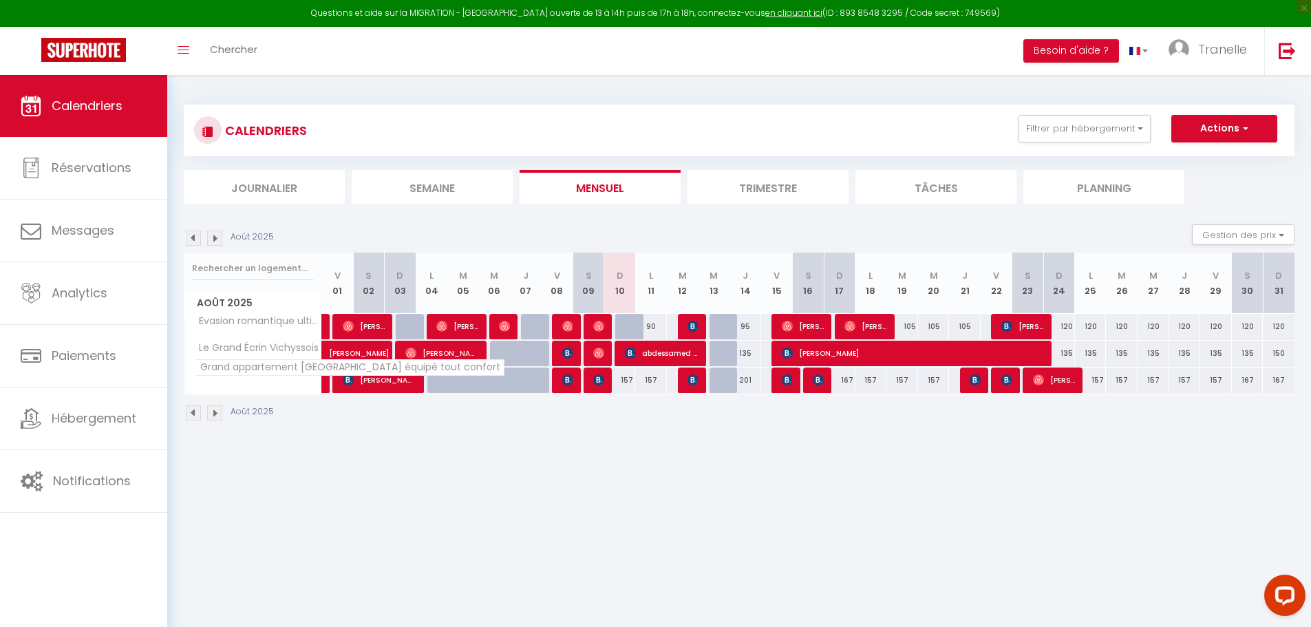
click at [251, 376] on span "Grand appartement [GEOGRAPHIC_DATA] équipé tout confort" at bounding box center [350, 367] width 310 height 17
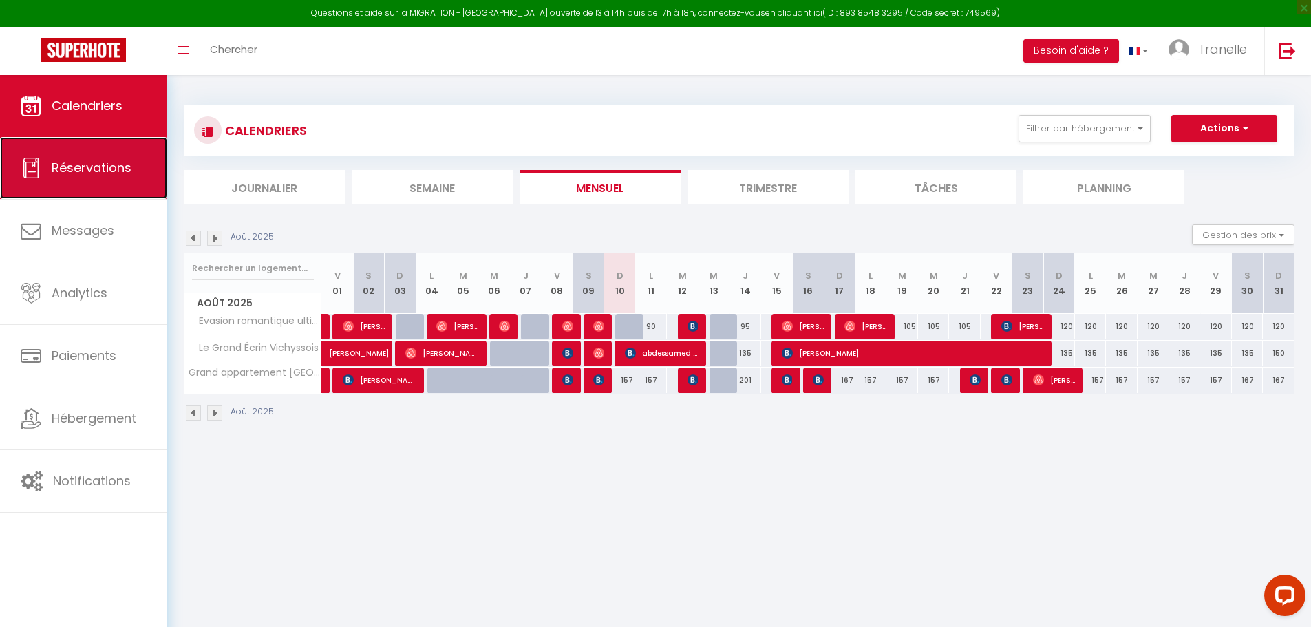
click at [96, 184] on link "Réservations" at bounding box center [83, 168] width 167 height 62
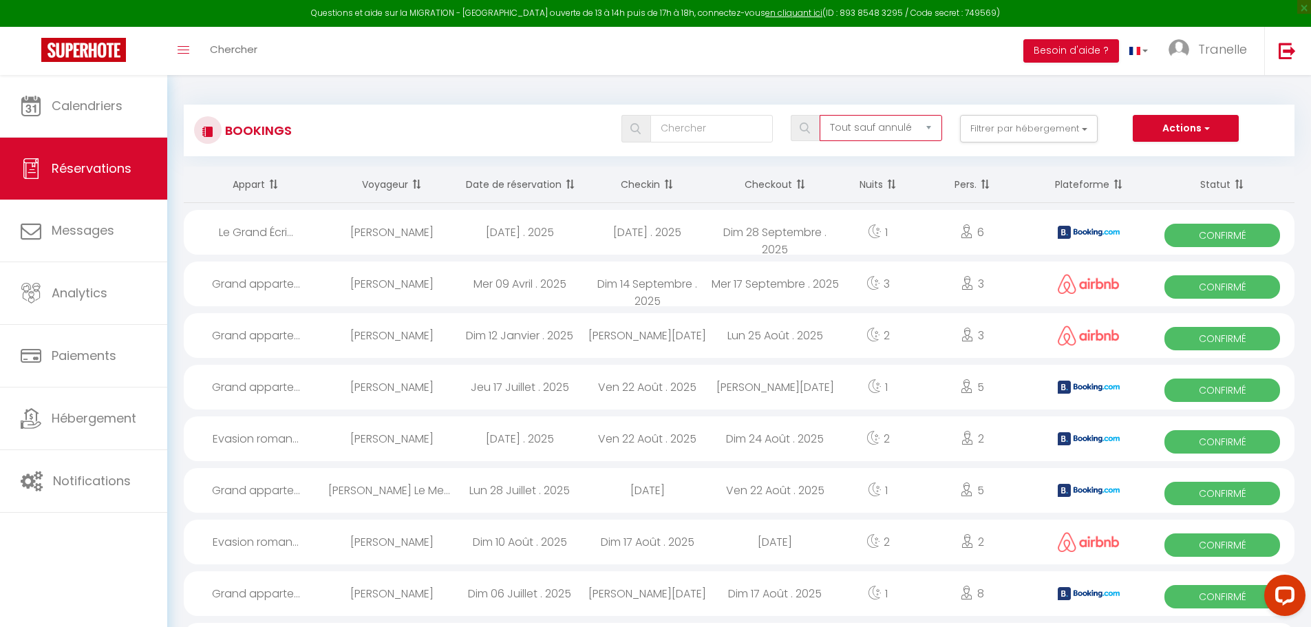
click at [883, 127] on select "Tous les statuts Annulé Confirmé Non Confirmé Tout sauf annulé No Show Request" at bounding box center [881, 128] width 123 height 26
select select "cancelled"
click at [820, 115] on select "Tous les statuts Annulé Confirmé Non Confirmé Tout sauf annulé No Show Request" at bounding box center [881, 128] width 123 height 26
checkbox input "false"
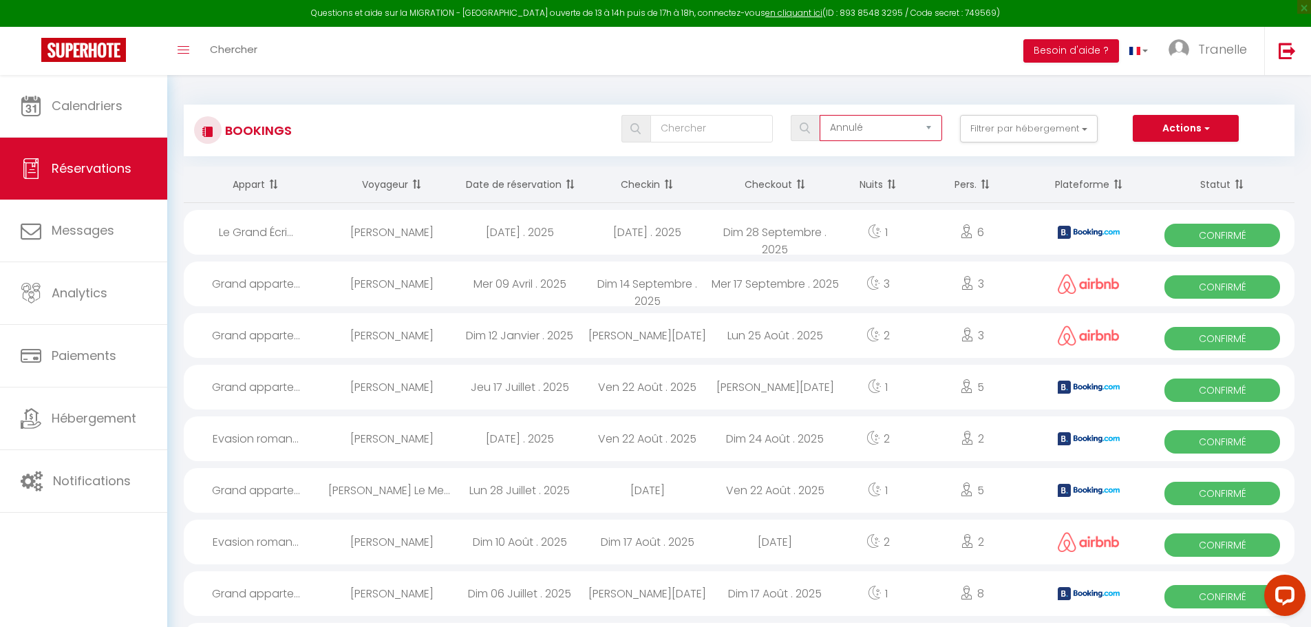
checkbox input "false"
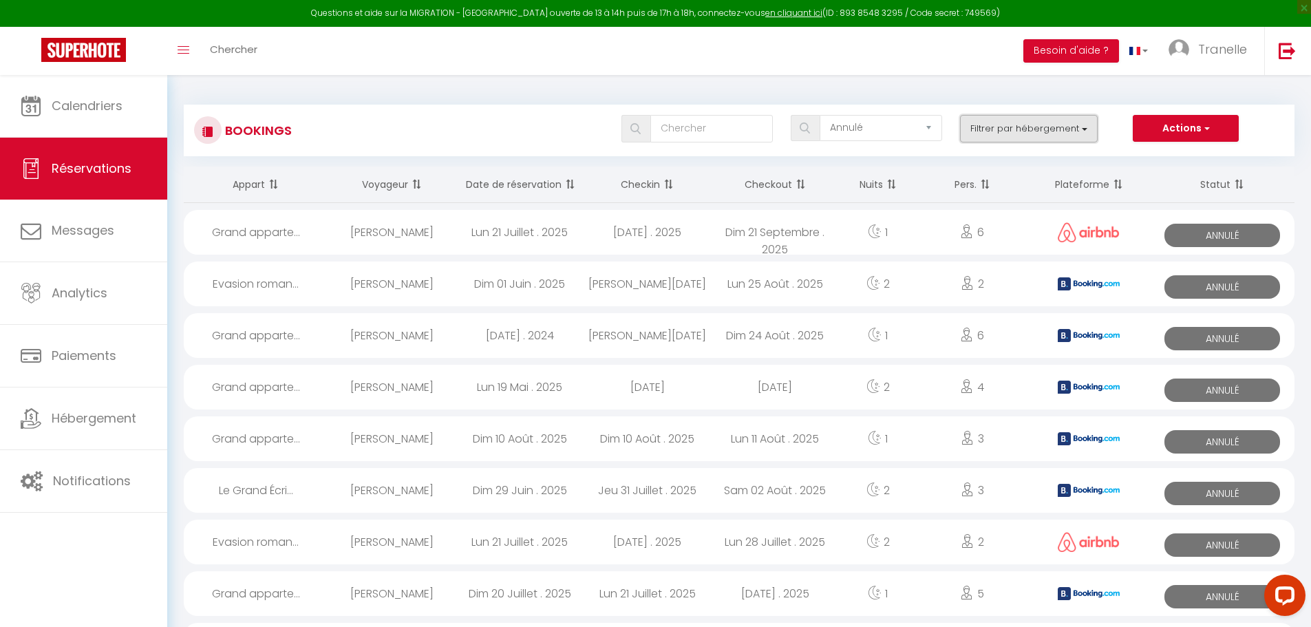
click at [1025, 122] on button "Filtrer par hébergement" at bounding box center [1029, 129] width 138 height 28
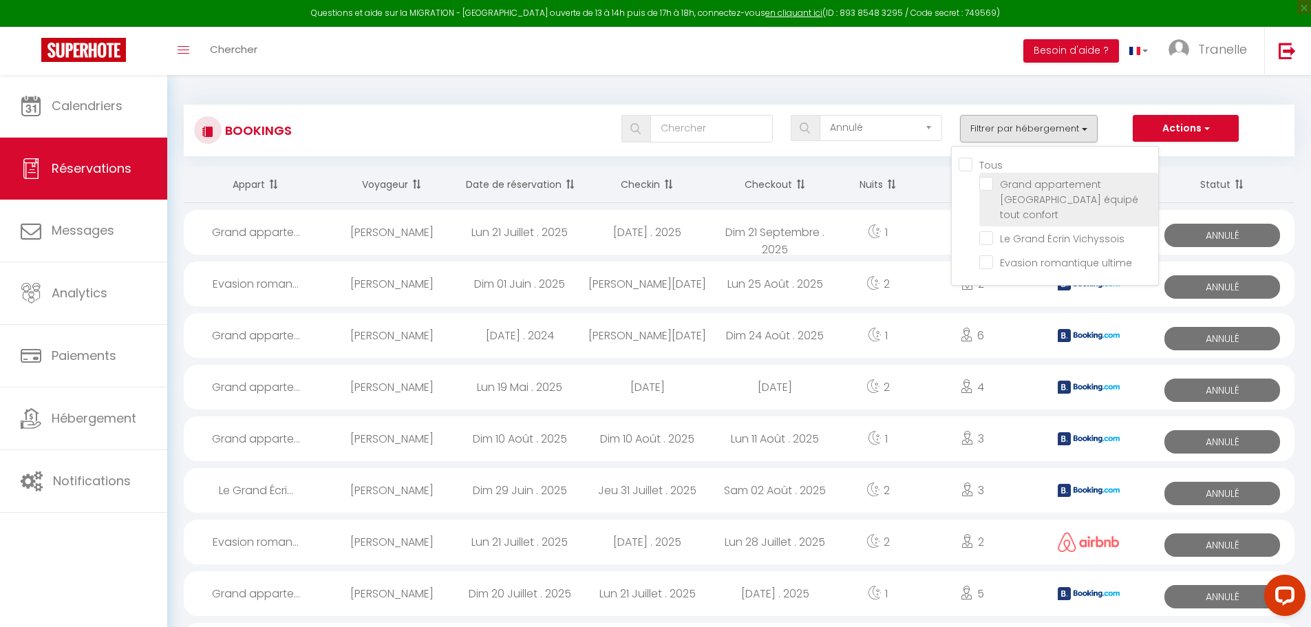
click at [991, 190] on input "Grand appartement [GEOGRAPHIC_DATA] équipé tout confort" at bounding box center [1068, 184] width 179 height 14
checkbox input "true"
checkbox input "false"
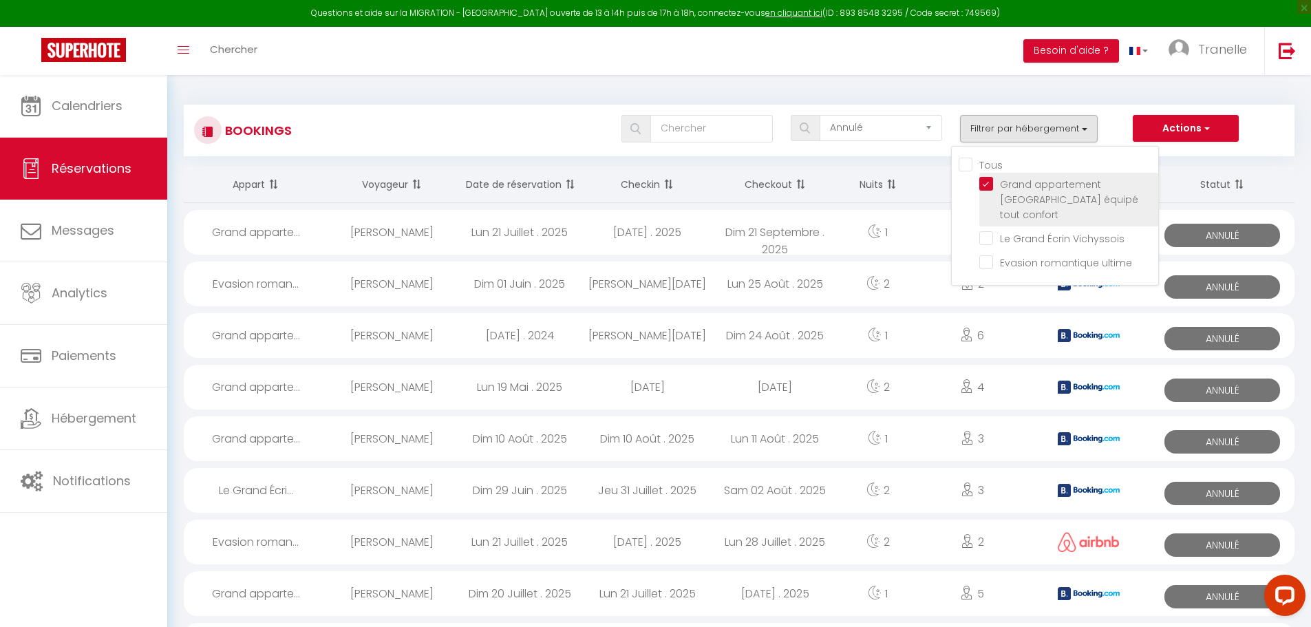
checkbox input "false"
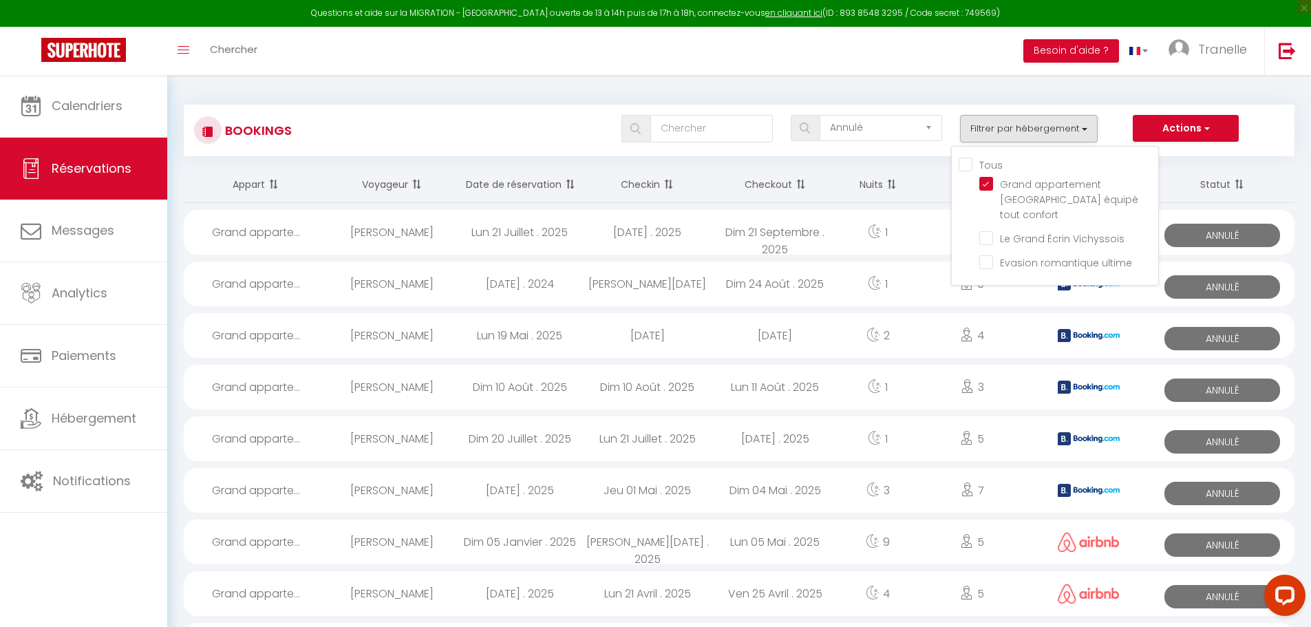
click at [1245, 100] on div "Bookings Tous les statuts Annulé Confirmé Non Confirmé Tout sauf annulé No Show…" at bounding box center [739, 124] width 1111 height 65
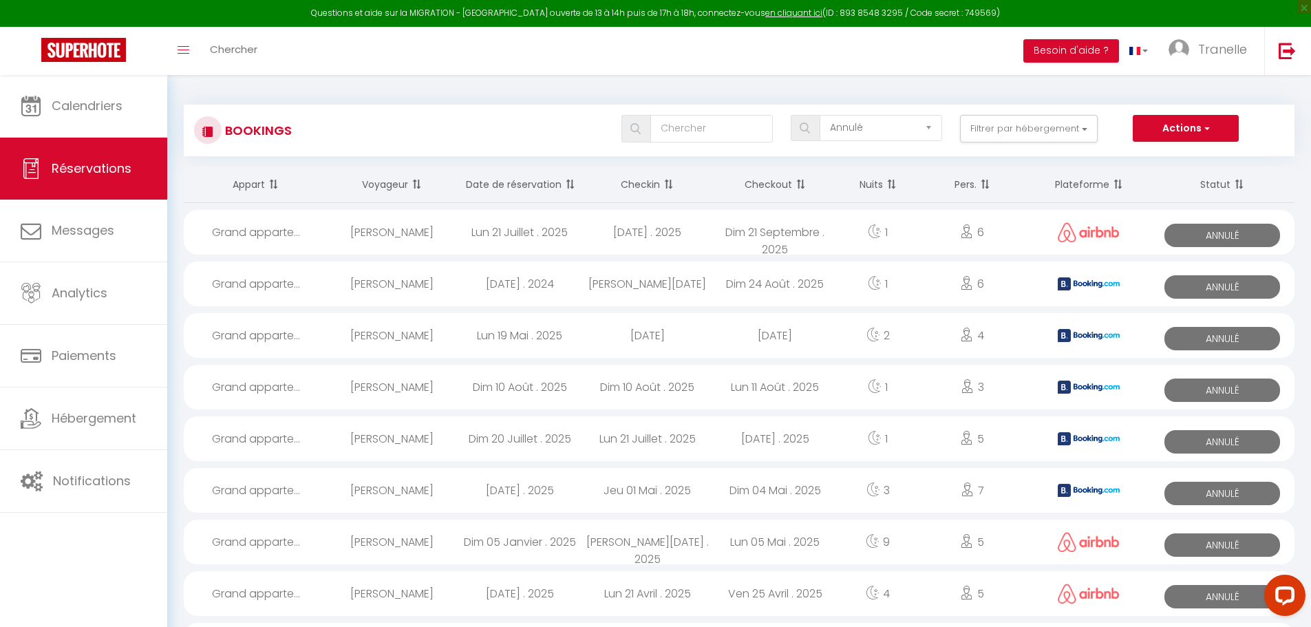
click at [566, 181] on span at bounding box center [569, 185] width 14 height 28
select select
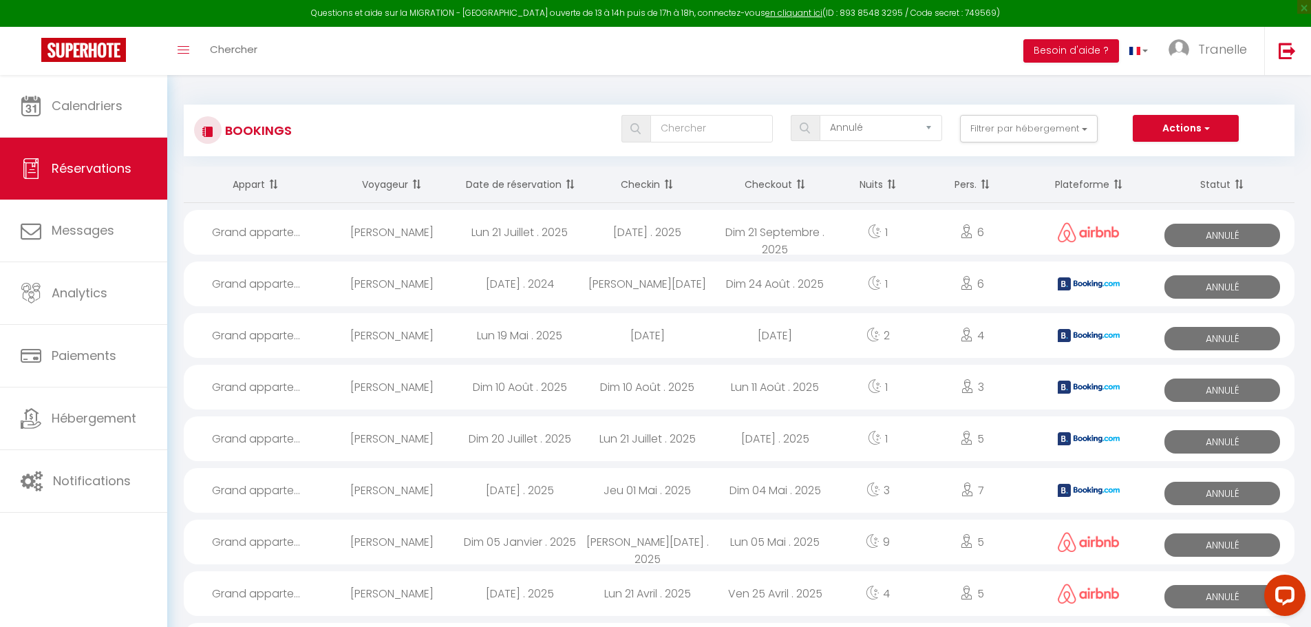
select select
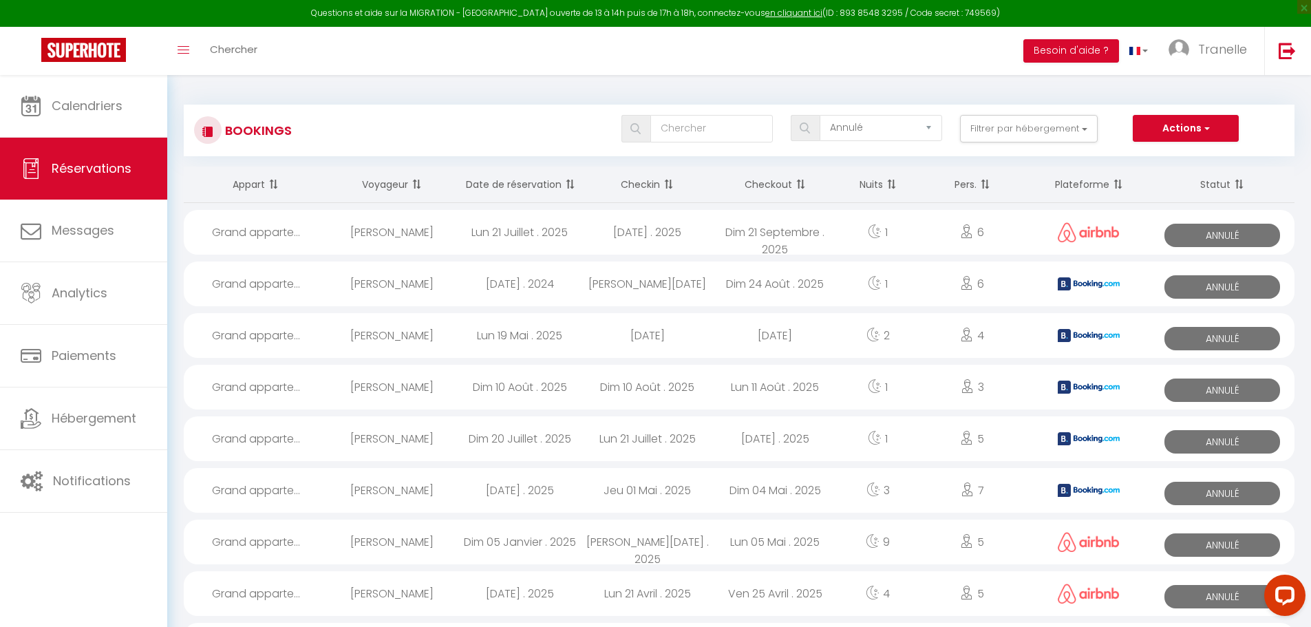
select select
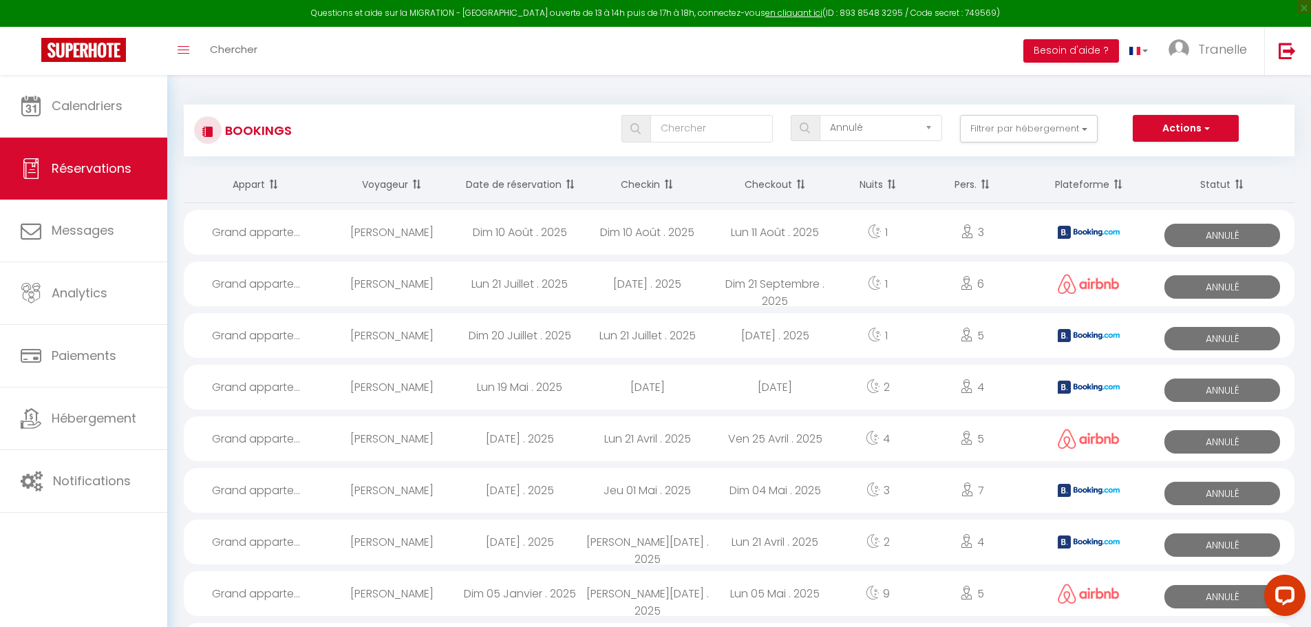
click at [438, 235] on div "[PERSON_NAME]" at bounding box center [392, 232] width 128 height 45
select select "OK"
select select "KO"
select select "1"
select select "0"
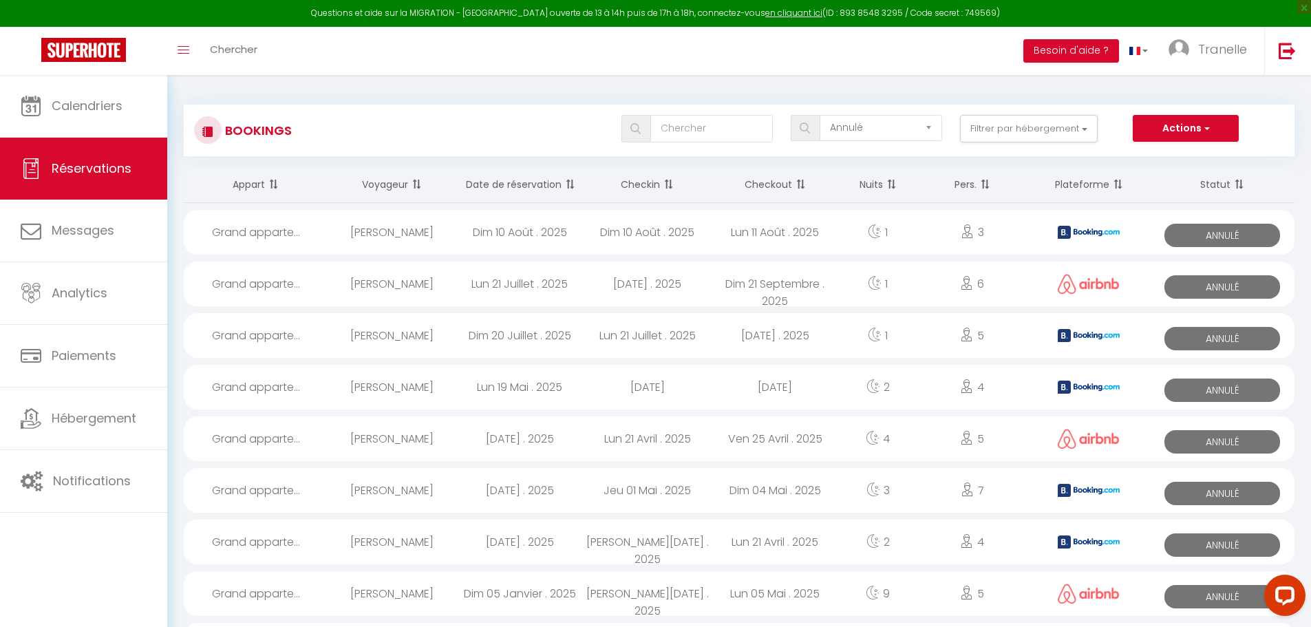
select select "1"
select select
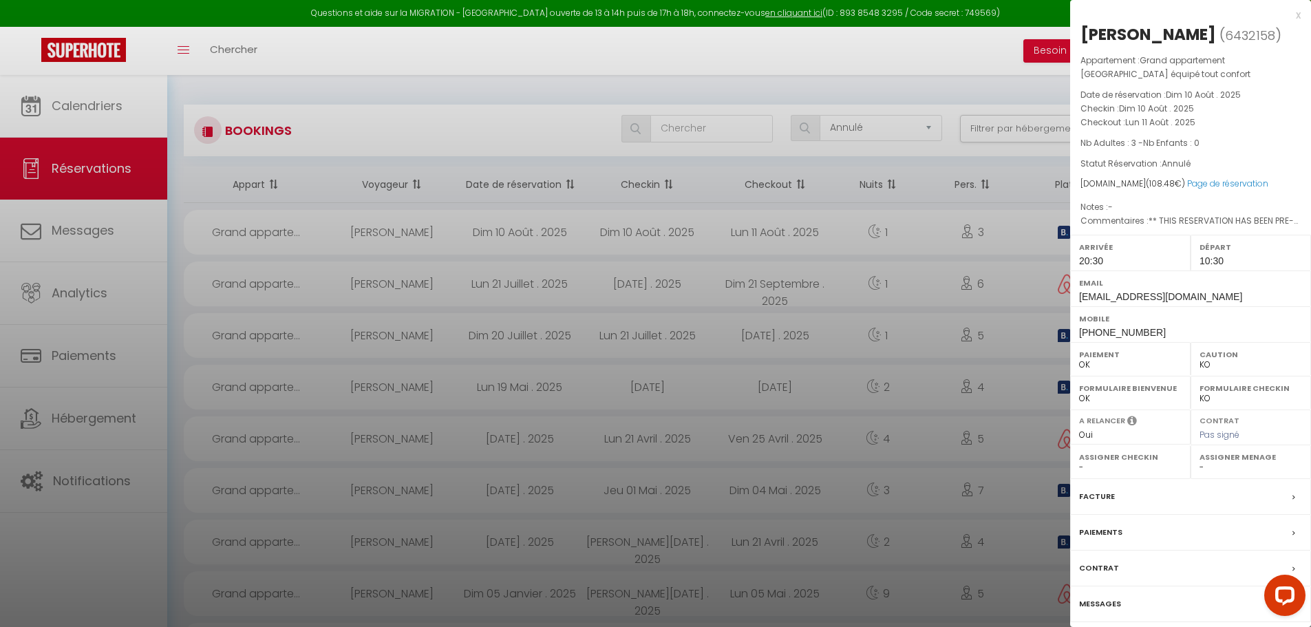
click at [778, 84] on div at bounding box center [655, 313] width 1311 height 627
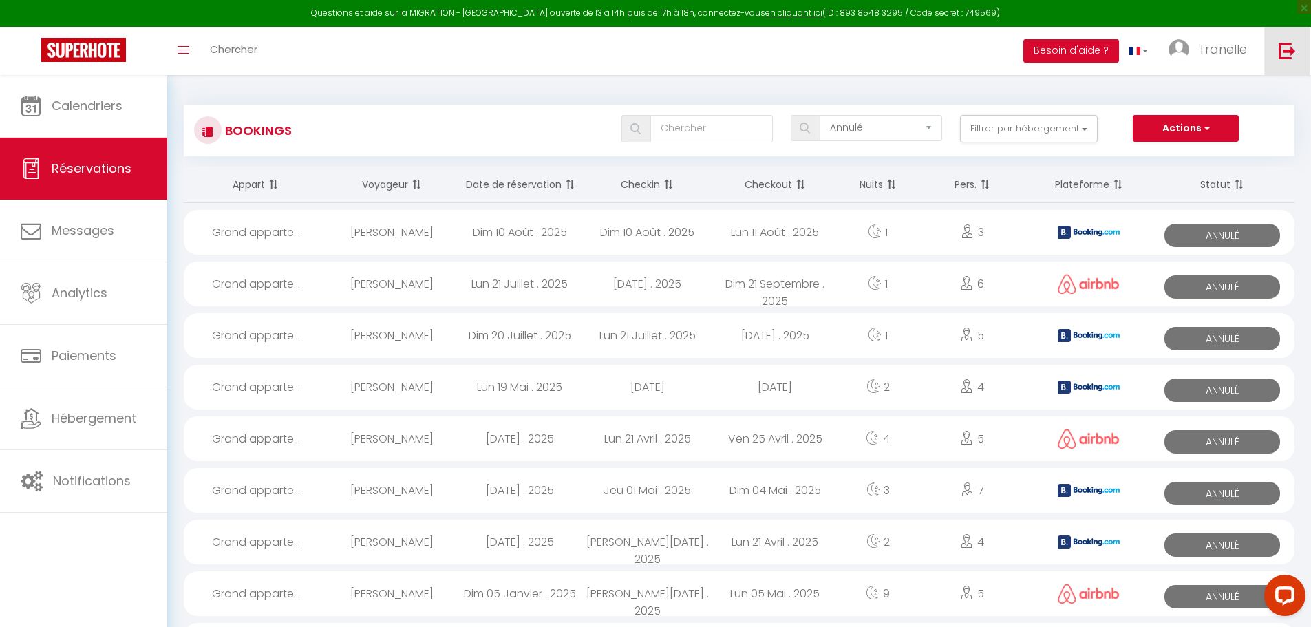
click at [1280, 56] on img at bounding box center [1287, 50] width 17 height 17
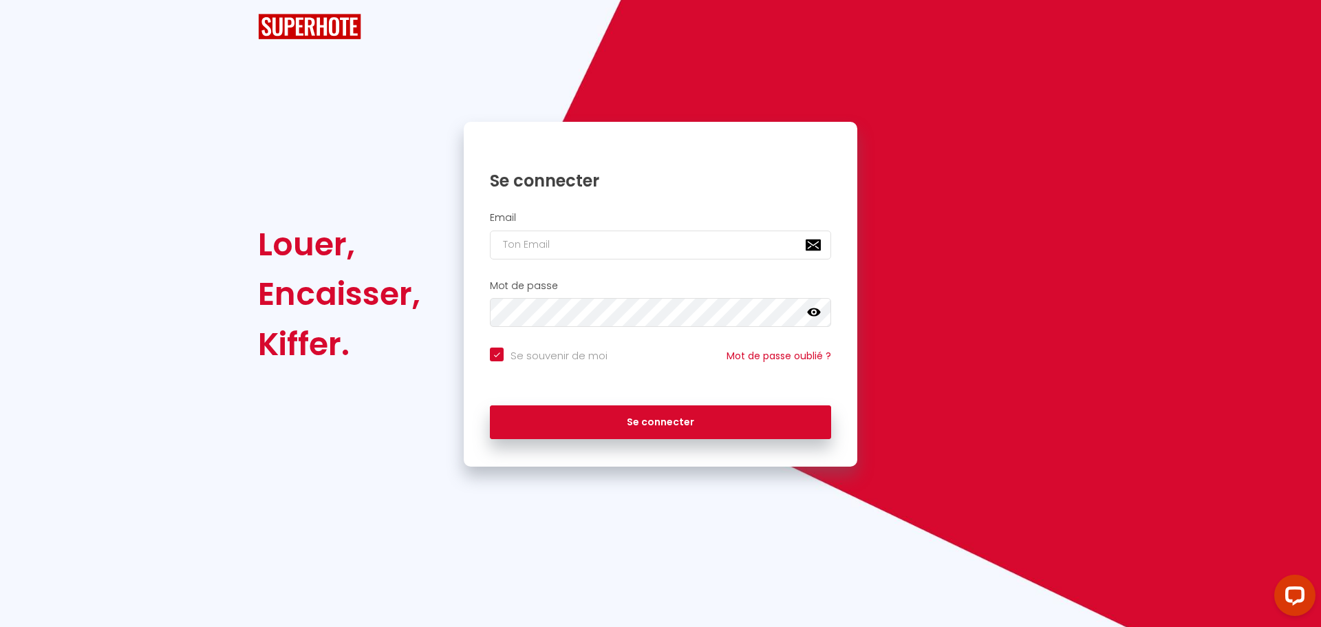
checkbox input "true"
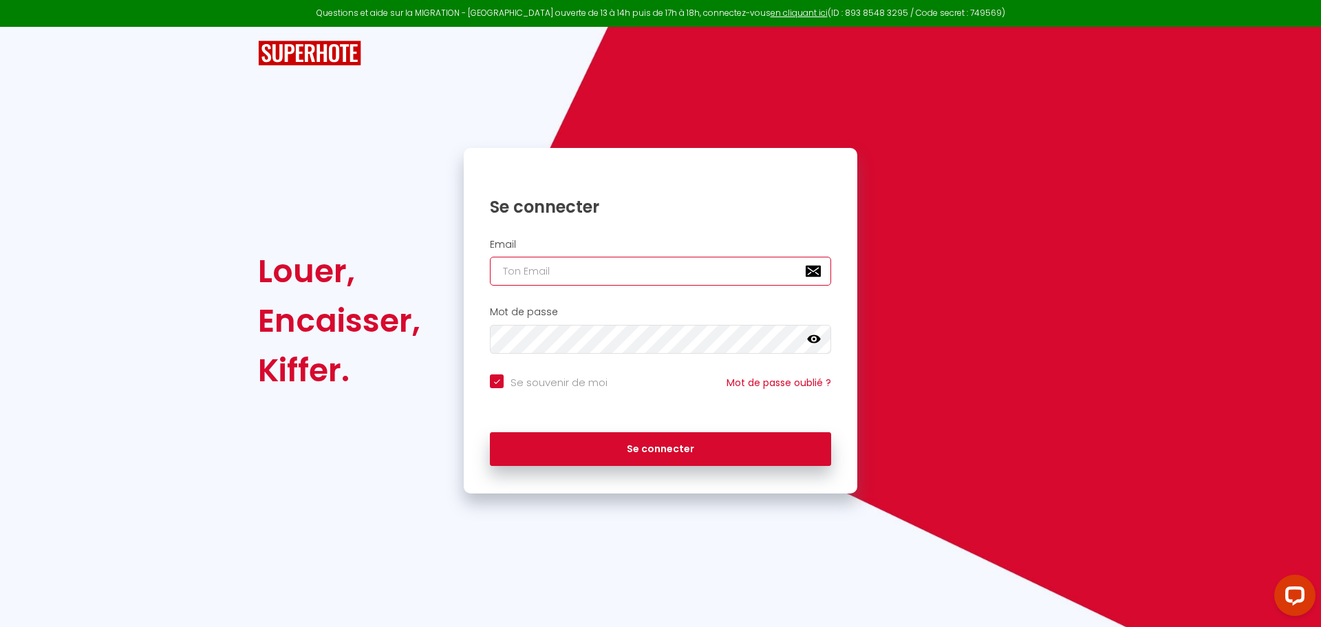
type input "[PERSON_NAME][EMAIL_ADDRESS][DOMAIN_NAME]"
checkbox input "true"
drag, startPoint x: 661, startPoint y: 277, endPoint x: 426, endPoint y: 275, distance: 234.7
click at [432, 277] on div "Louer, Encaisser, Kiffer. Se connecter Email [PERSON_NAME][EMAIL_ADDRESS][DOMAI…" at bounding box center [660, 320] width 823 height 345
paste input "fabien.lepelletier@mindurguest"
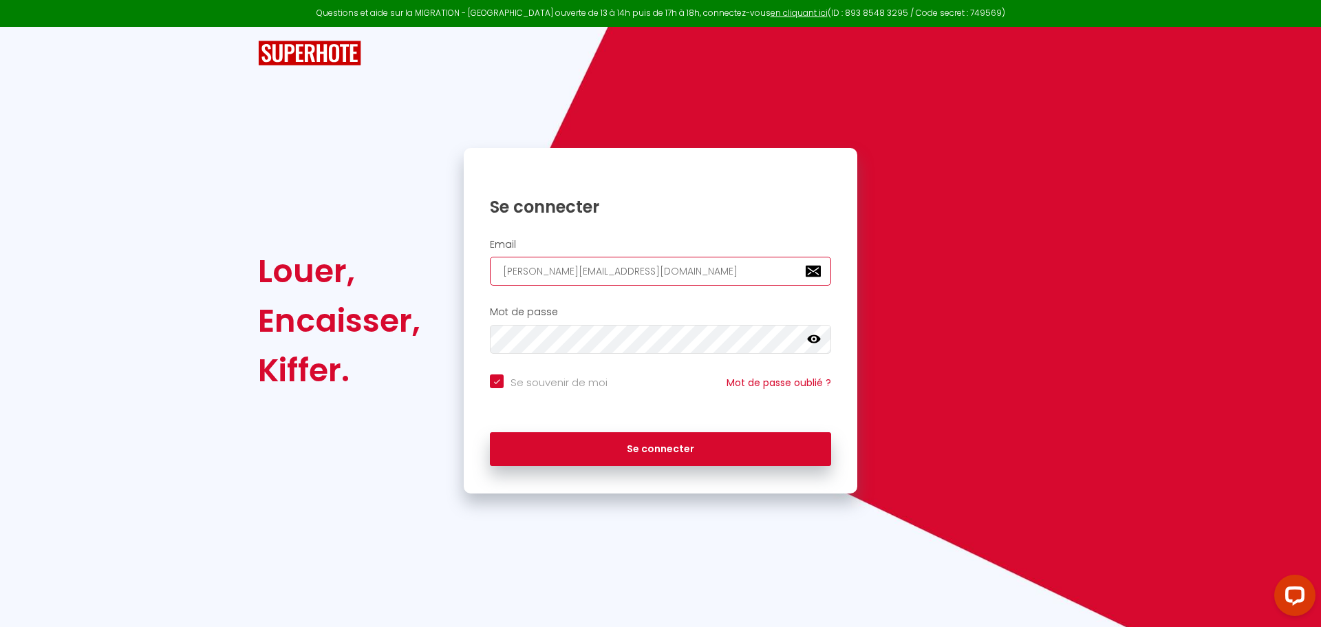
type input "[EMAIL_ADDRESS][DOMAIN_NAME]"
checkbox input "true"
type input "[EMAIL_ADDRESS][DOMAIN_NAME]"
click at [542, 322] on div "Mot de passe false" at bounding box center [661, 329] width 376 height 47
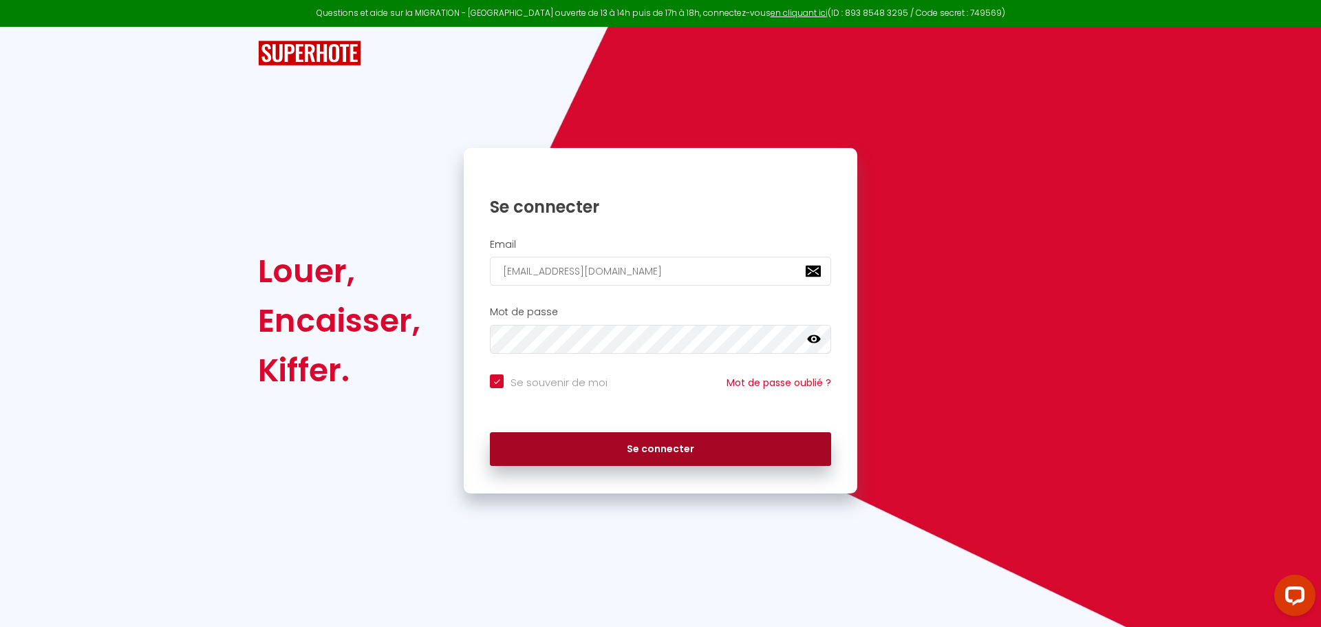
click at [604, 449] on button "Se connecter" at bounding box center [660, 449] width 341 height 34
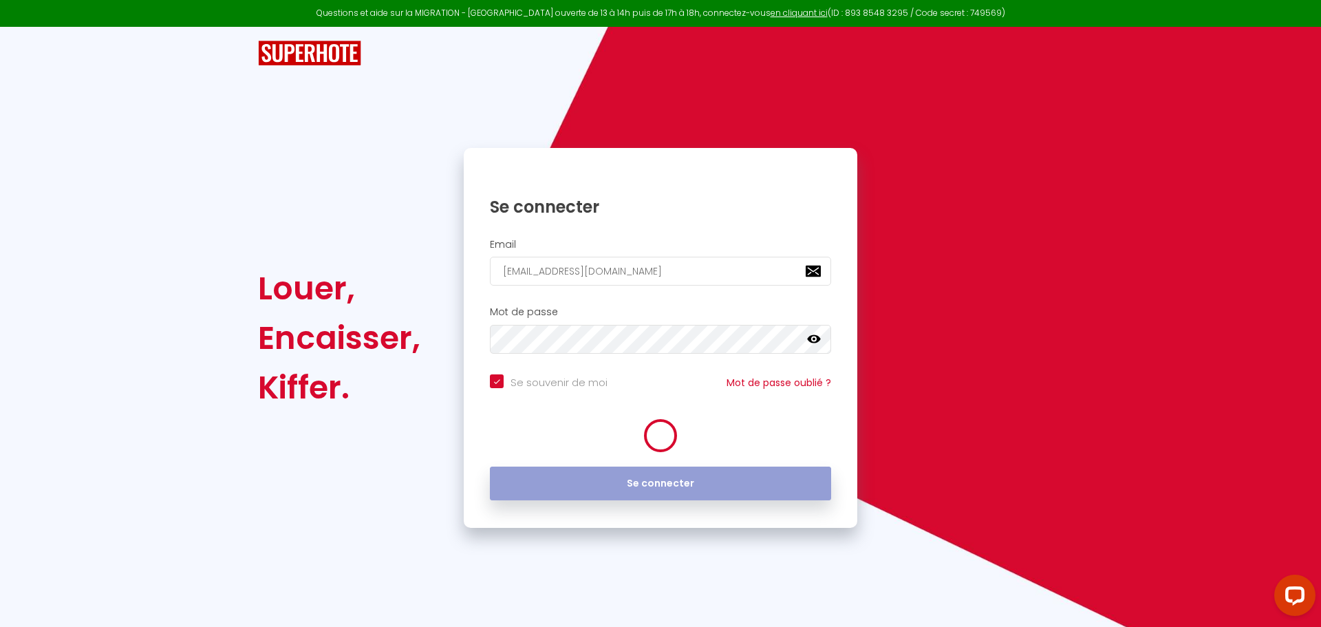
checkbox input "true"
